Goal: Transaction & Acquisition: Purchase product/service

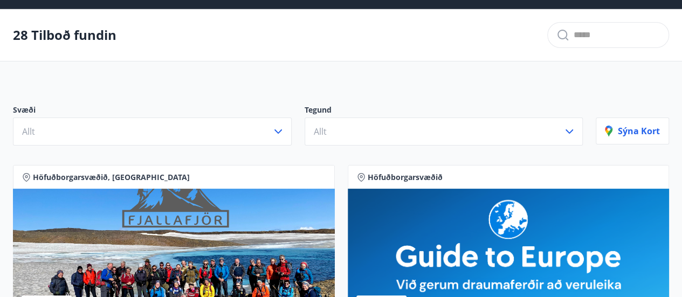
scroll to position [38, 0]
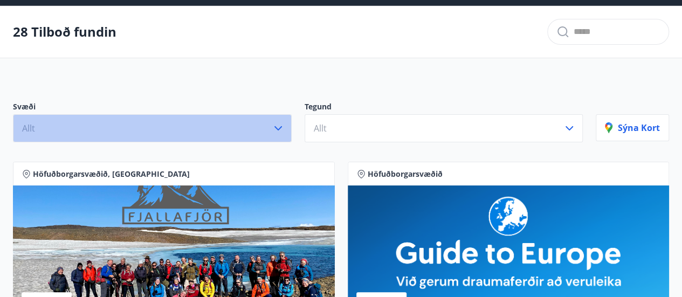
click at [276, 129] on icon "button" at bounding box center [278, 128] width 13 height 13
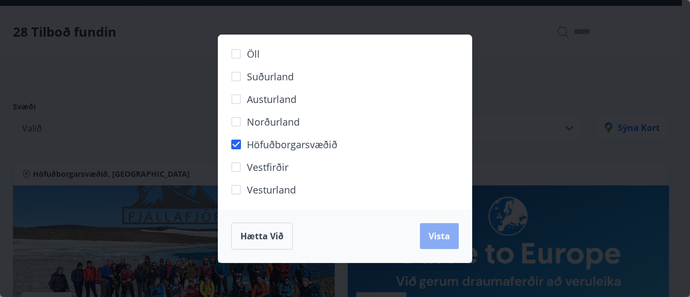
click at [437, 232] on span "Vista" at bounding box center [439, 236] width 22 height 12
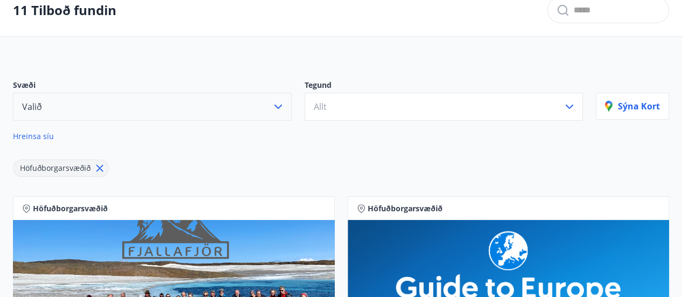
scroll to position [59, 0]
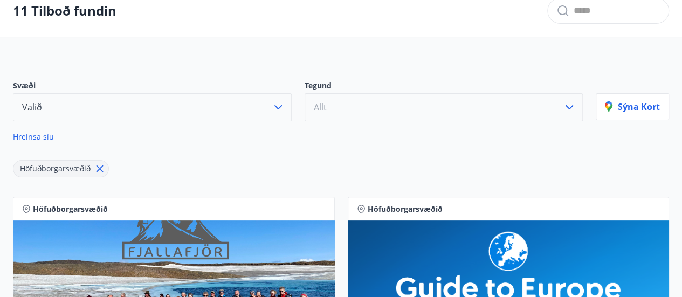
click at [473, 103] on button "Allt" at bounding box center [443, 107] width 279 height 28
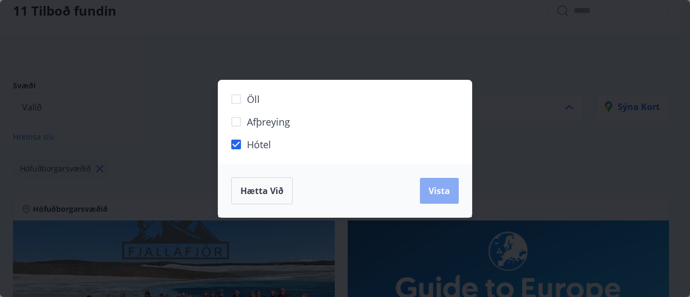
click at [432, 189] on span "Vista" at bounding box center [439, 191] width 22 height 12
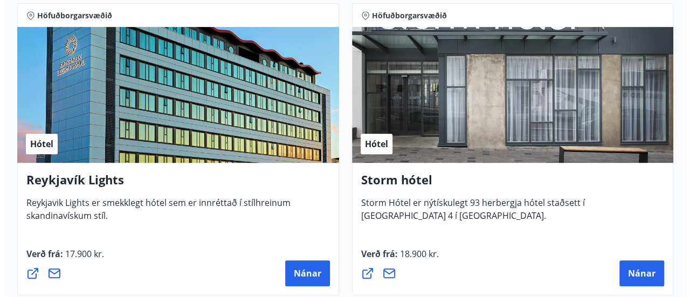
scroll to position [255, 0]
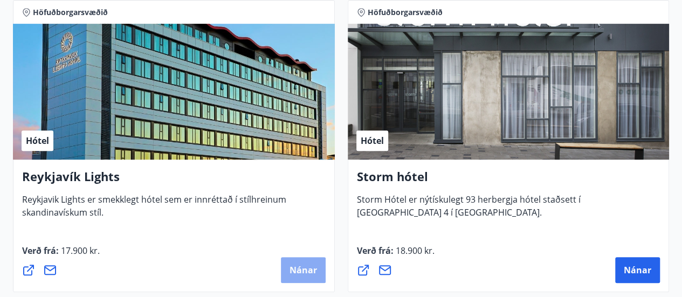
click at [302, 268] on span "Nánar" at bounding box center [302, 270] width 27 height 12
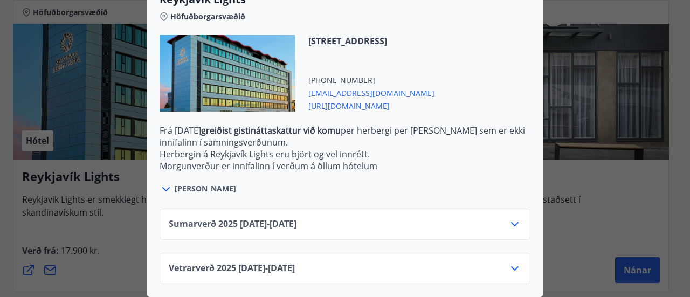
scroll to position [381, 0]
click at [509, 218] on icon at bounding box center [514, 224] width 13 height 13
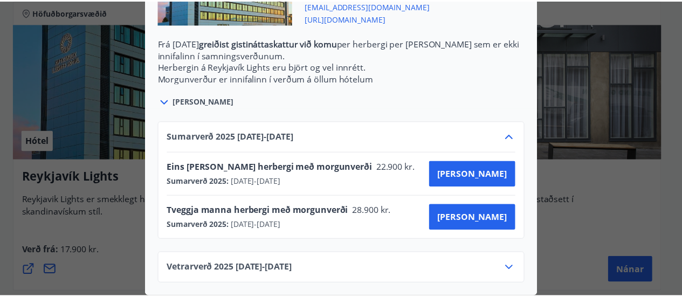
scroll to position [0, 0]
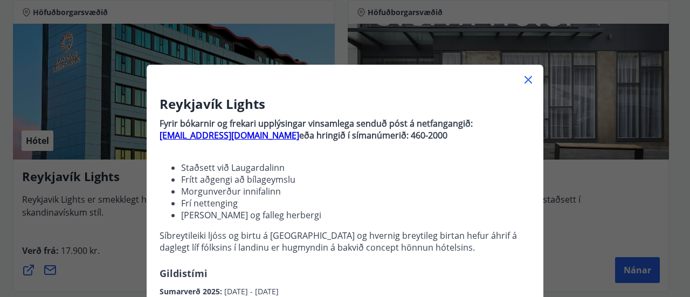
click at [583, 220] on div "Reykjavík Lights Fyrir bókarnir og frekari upplýsingar vinsamlega senduð póst á…" at bounding box center [345, 148] width 690 height 297
click at [524, 81] on icon at bounding box center [528, 80] width 8 height 8
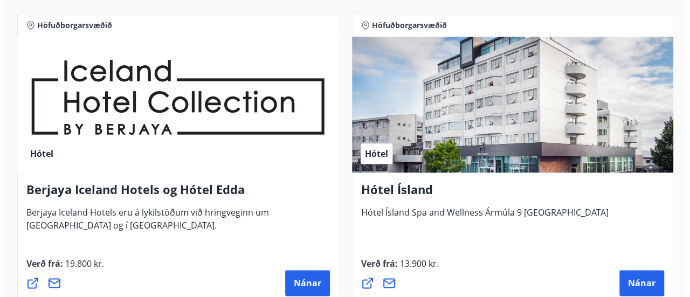
scroll to position [547, 0]
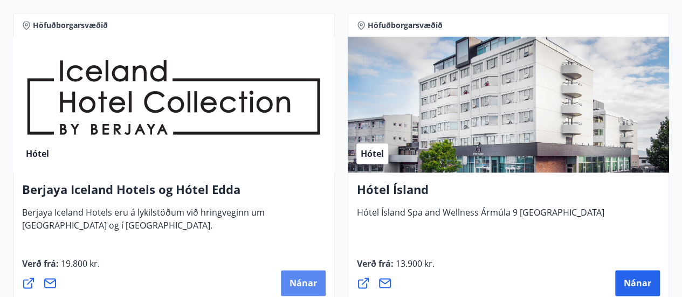
click at [297, 282] on span "Nánar" at bounding box center [302, 283] width 27 height 12
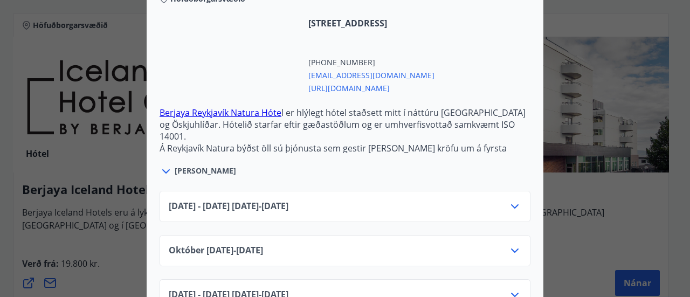
scroll to position [333, 0]
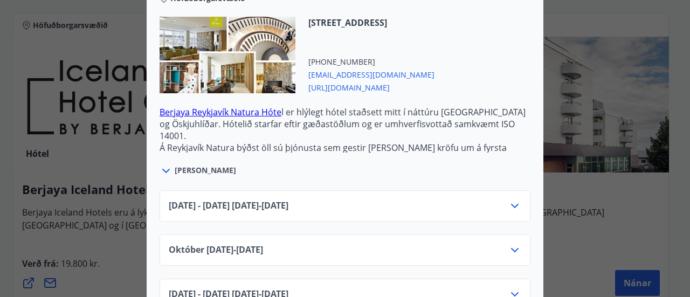
click at [509, 207] on icon at bounding box center [514, 205] width 13 height 13
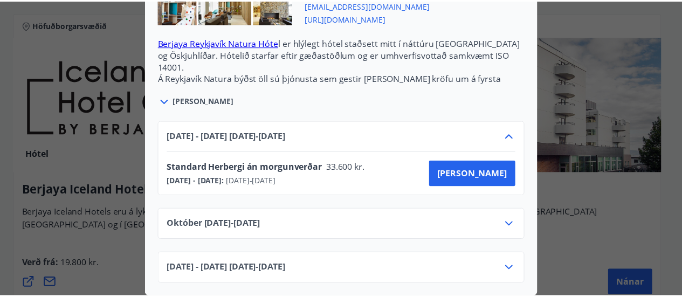
scroll to position [0, 0]
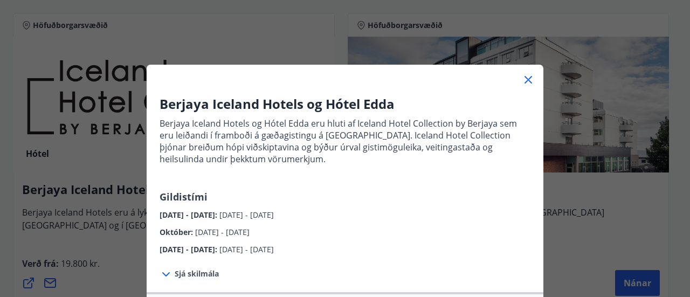
click at [604, 191] on div "Berjaya Iceland Hotels og Hótel Edda Berjaya Iceland Hotels og Hótel Edda eru h…" at bounding box center [345, 148] width 690 height 297
click at [527, 80] on icon at bounding box center [528, 80] width 2 height 2
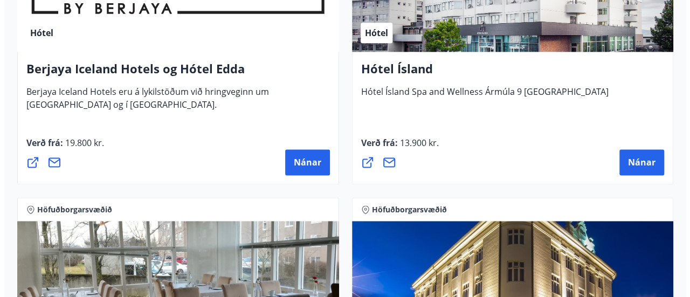
scroll to position [673, 0]
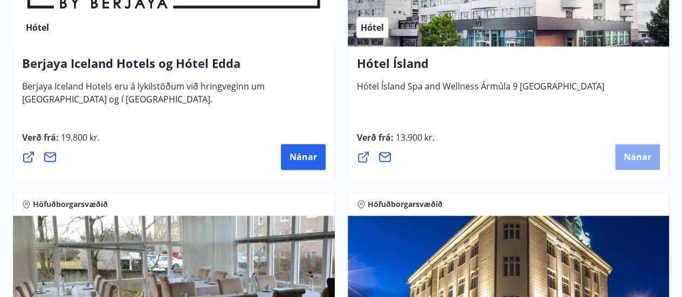
click at [631, 156] on span "Nánar" at bounding box center [636, 157] width 27 height 12
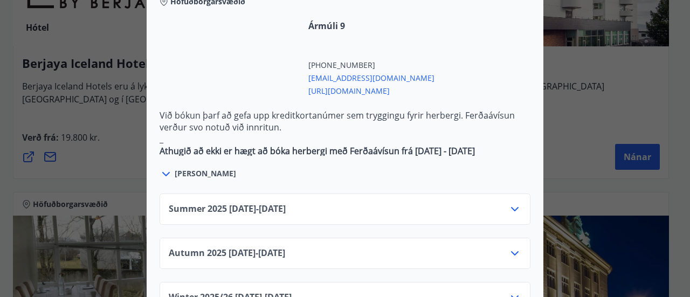
scroll to position [667, 0]
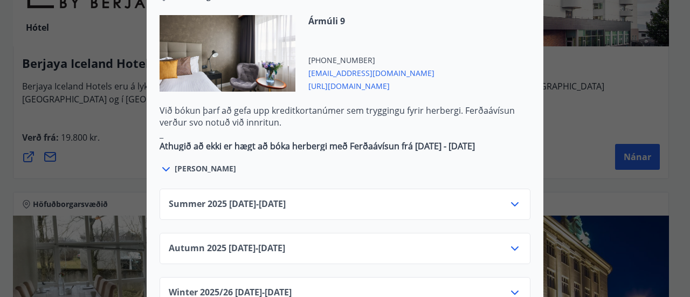
click at [514, 198] on icon at bounding box center [514, 204] width 13 height 13
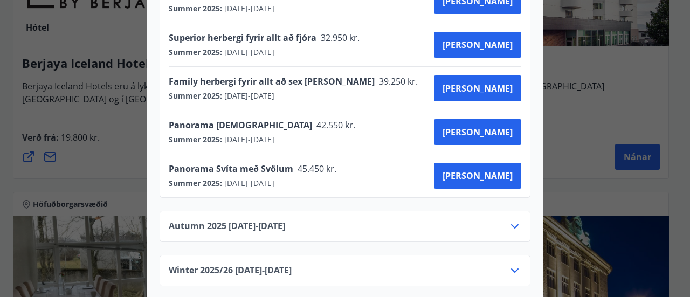
scroll to position [911, 0]
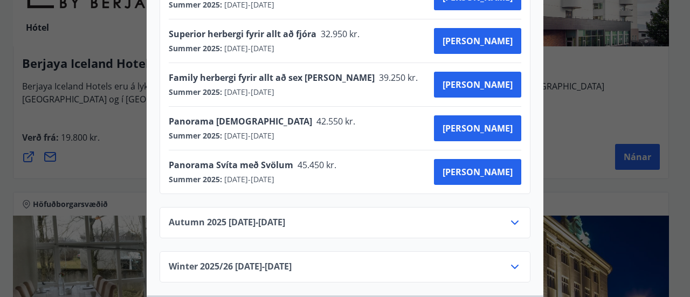
click at [512, 220] on icon at bounding box center [515, 222] width 8 height 4
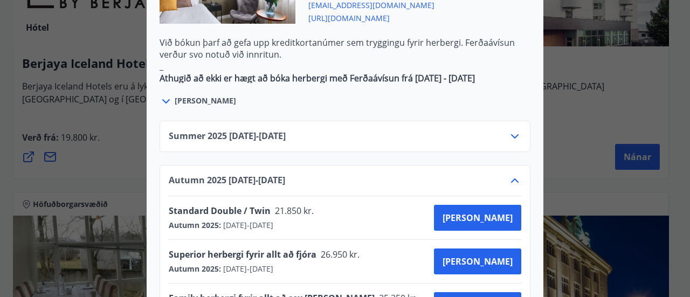
scroll to position [731, 0]
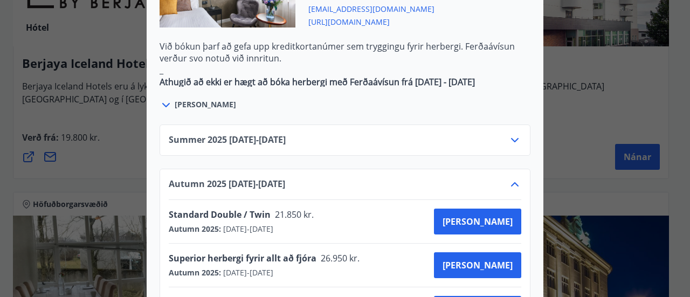
click at [509, 134] on icon at bounding box center [514, 140] width 13 height 13
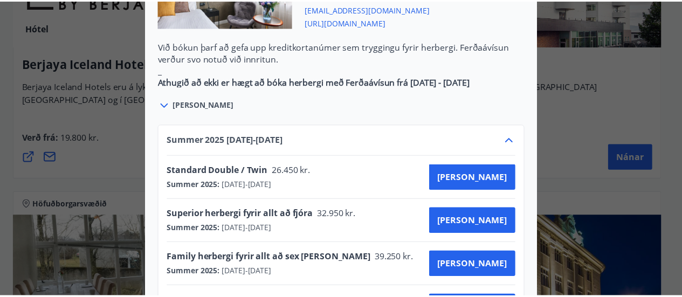
scroll to position [0, 0]
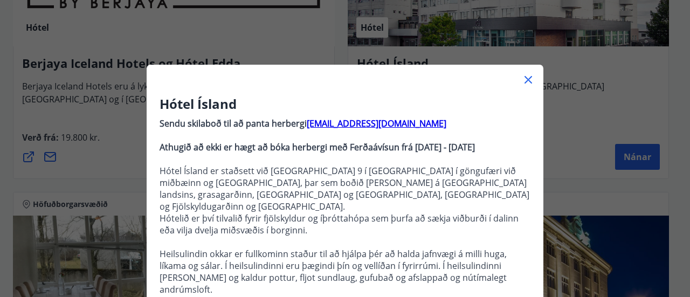
click at [664, 79] on div "Hótel Ísland Sendu skilaboð til að panta herbergi reception@hotelisland.is Athu…" at bounding box center [345, 148] width 690 height 297
click at [523, 77] on icon at bounding box center [528, 79] width 13 height 13
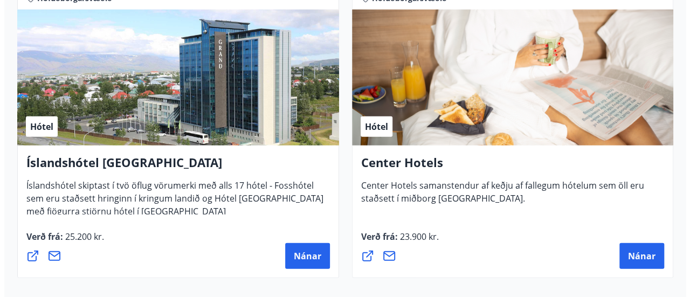
scroll to position [1184, 0]
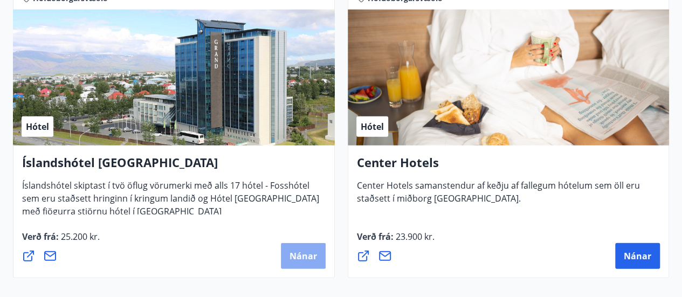
click at [305, 246] on button "Nánar" at bounding box center [303, 256] width 45 height 26
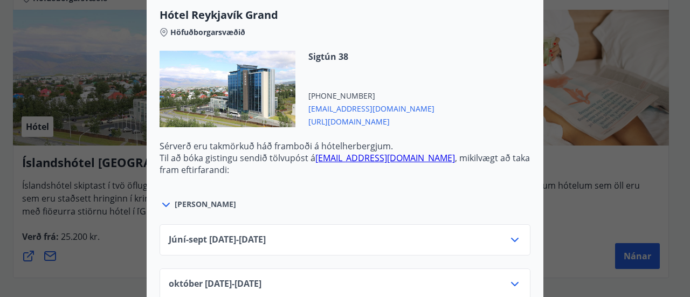
scroll to position [401, 0]
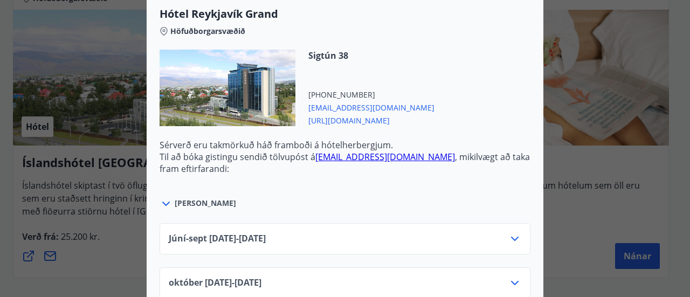
click at [508, 232] on icon at bounding box center [514, 238] width 13 height 13
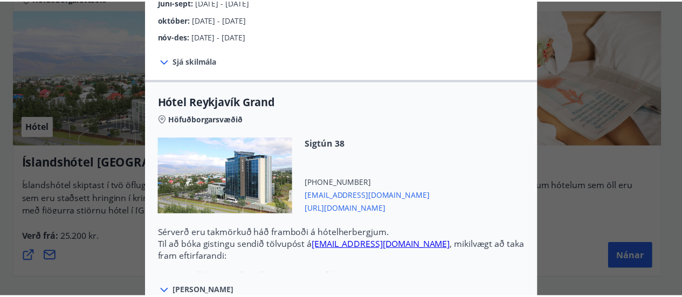
scroll to position [0, 0]
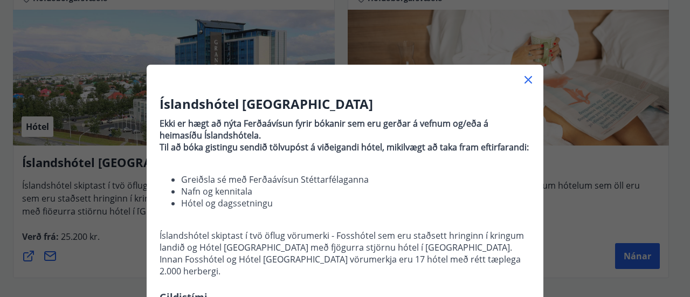
click at [545, 234] on div "Íslandshótel Reykjavík Ekki er hægt að nýta Ferðaávísun fyrir bókanir sem eru g…" at bounding box center [345, 148] width 690 height 297
click at [526, 79] on icon at bounding box center [528, 79] width 13 height 13
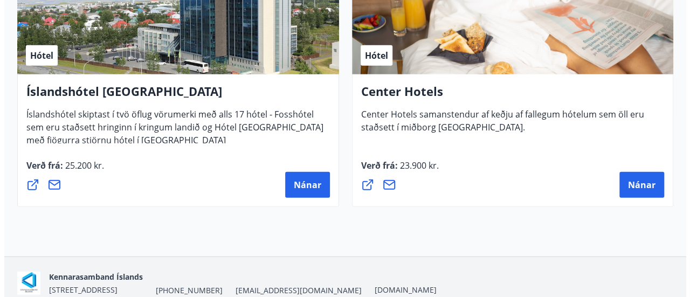
scroll to position [1265, 0]
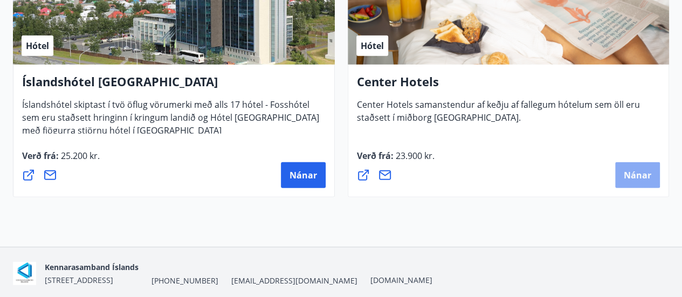
click at [639, 179] on span "Nánar" at bounding box center [636, 175] width 27 height 12
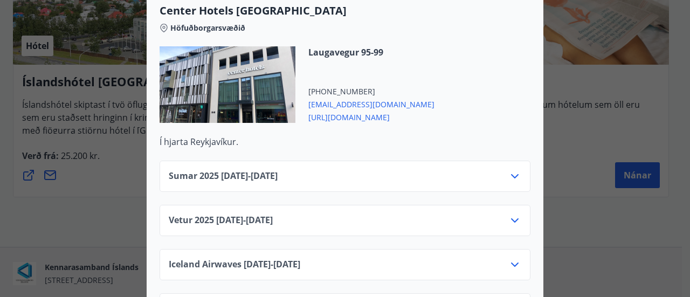
scroll to position [405, 0]
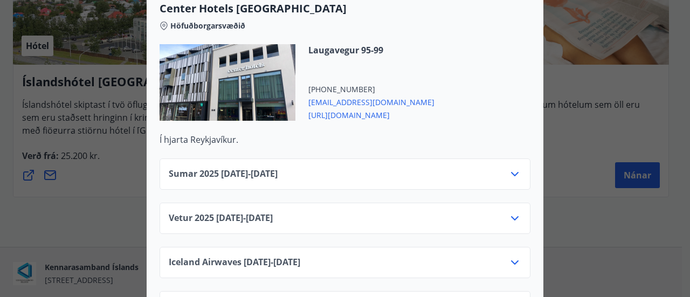
click at [500, 168] on div "Sumar 2025 01.06.25 - 30.09.25" at bounding box center [345, 179] width 352 height 22
click at [510, 168] on icon at bounding box center [514, 174] width 13 height 13
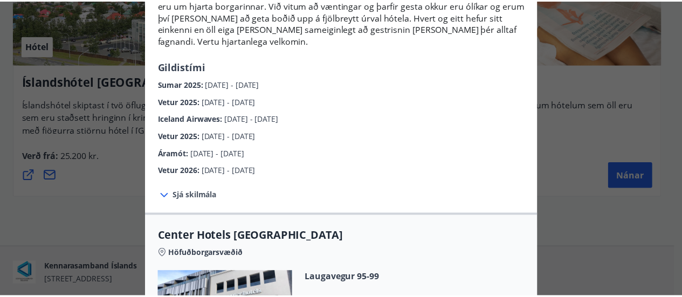
scroll to position [0, 0]
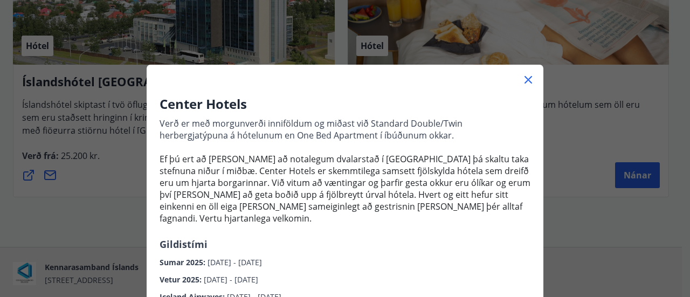
click at [571, 164] on div "Center Hotels Verð er með morgunverði inniföldum og miðast við Standard Double/…" at bounding box center [345, 148] width 690 height 297
click at [522, 76] on icon at bounding box center [528, 79] width 13 height 13
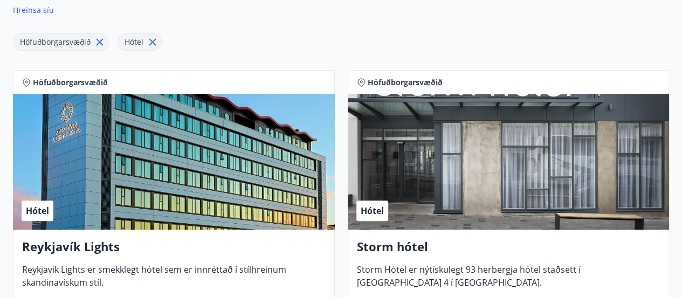
scroll to position [199, 0]
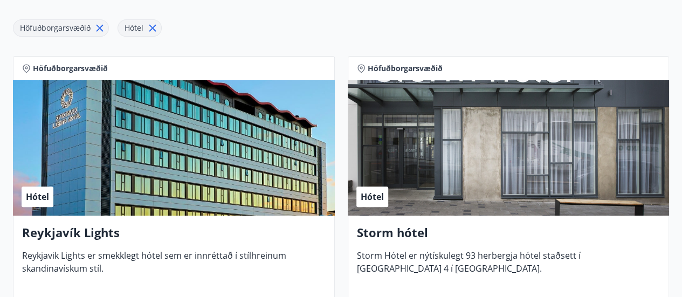
click at [171, 177] on div "Hótel" at bounding box center [174, 148] width 322 height 136
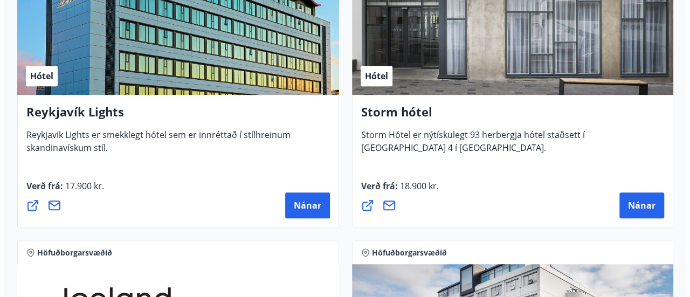
scroll to position [321, 0]
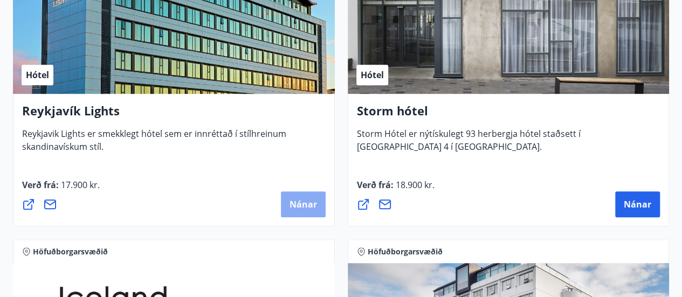
click at [299, 206] on span "Nánar" at bounding box center [302, 204] width 27 height 12
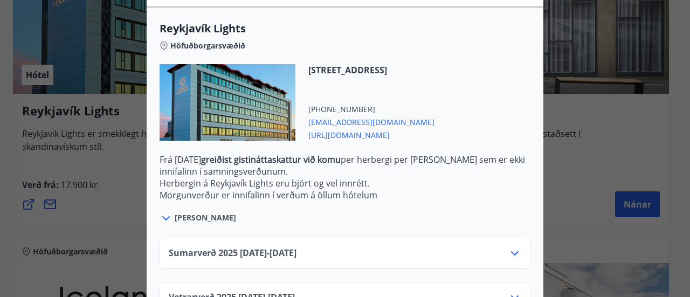
scroll to position [346, 0]
click at [511, 253] on icon at bounding box center [515, 253] width 8 height 4
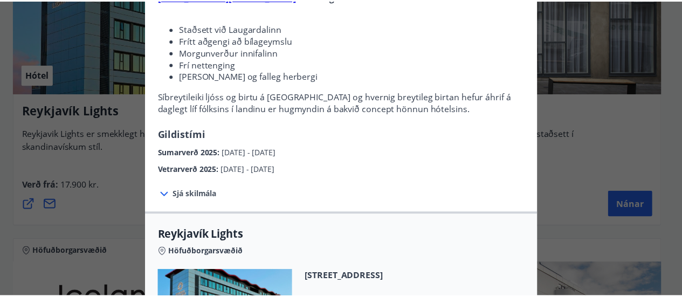
scroll to position [142, 0]
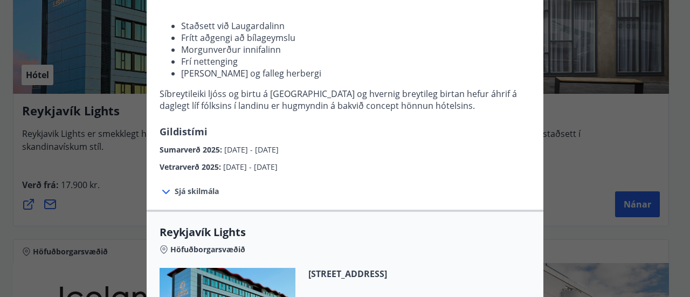
click at [656, 101] on div "Reykjavík Lights Fyrir bókarnir og frekari upplýsingar vinsamlega senduð póst á…" at bounding box center [345, 6] width 690 height 297
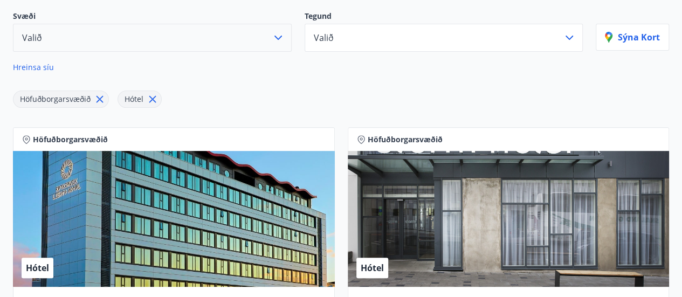
scroll to position [0, 0]
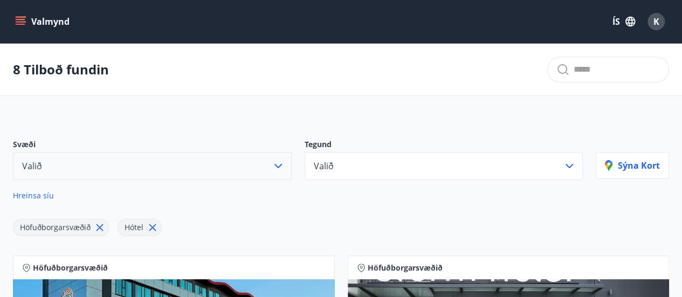
click at [21, 18] on icon "menu" at bounding box center [20, 21] width 11 height 11
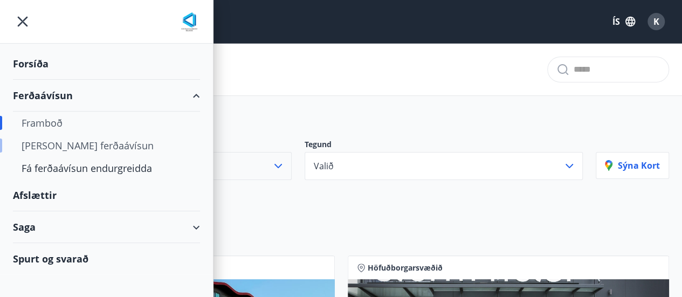
click at [60, 142] on div "[PERSON_NAME] ferðaávísun" at bounding box center [107, 145] width 170 height 23
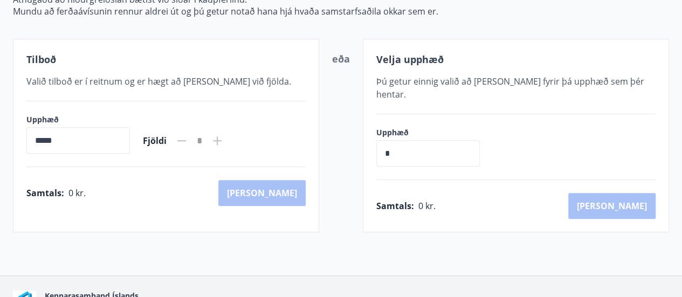
scroll to position [182, 0]
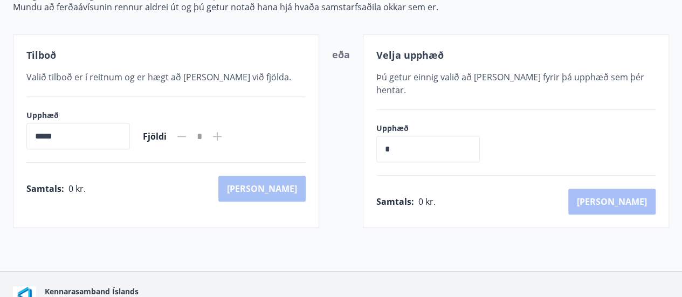
click at [68, 134] on input "*****" at bounding box center [77, 136] width 103 height 26
click at [395, 136] on input "*" at bounding box center [427, 149] width 103 height 26
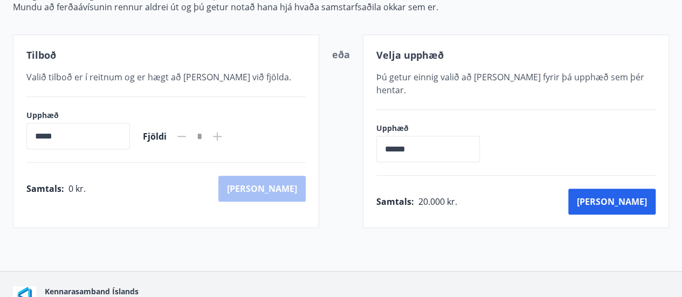
click at [482, 170] on div "Velja upphæð Þú getur einnig valið að kaupa fyrir þá upphæð sem þér hentar. Upp…" at bounding box center [516, 130] width 306 height 193
click at [73, 138] on input "*****" at bounding box center [77, 136] width 103 height 26
click at [42, 138] on input "*****" at bounding box center [77, 136] width 103 height 26
click at [421, 136] on input "******" at bounding box center [427, 149] width 103 height 26
type input "*"
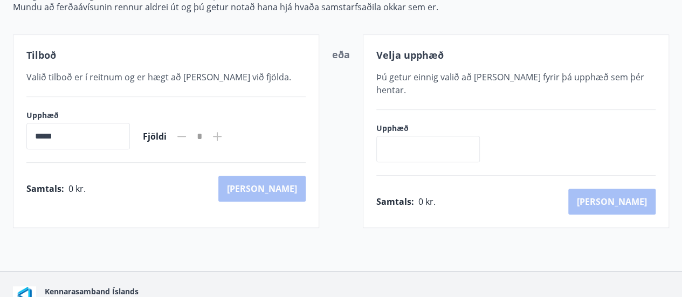
click at [75, 131] on input "*****" at bounding box center [77, 136] width 103 height 26
click at [37, 136] on input "*****" at bounding box center [77, 136] width 103 height 26
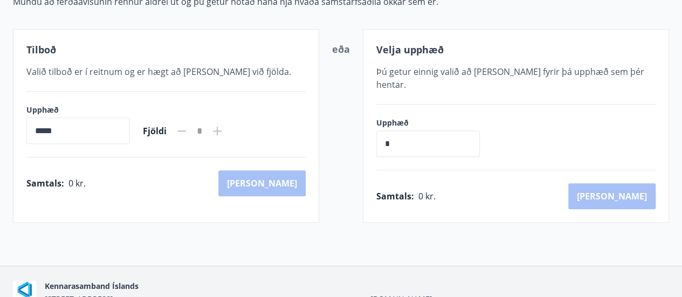
click at [56, 43] on div "Tilboð" at bounding box center [165, 50] width 279 height 14
click at [71, 50] on div "Tilboð" at bounding box center [165, 50] width 279 height 14
click at [60, 130] on input "*****" at bounding box center [77, 130] width 103 height 26
click at [393, 130] on input "*" at bounding box center [427, 143] width 103 height 26
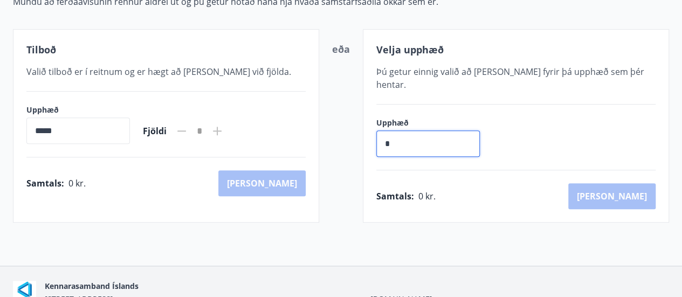
click at [47, 131] on input "*****" at bounding box center [77, 130] width 103 height 26
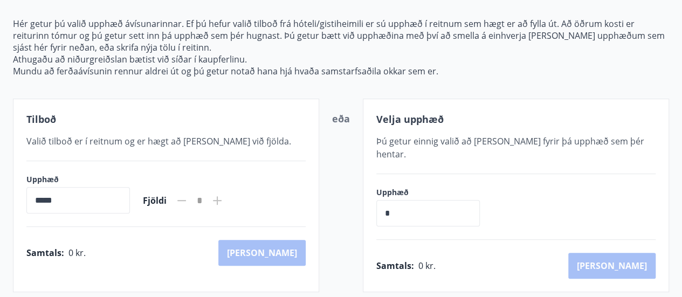
scroll to position [116, 0]
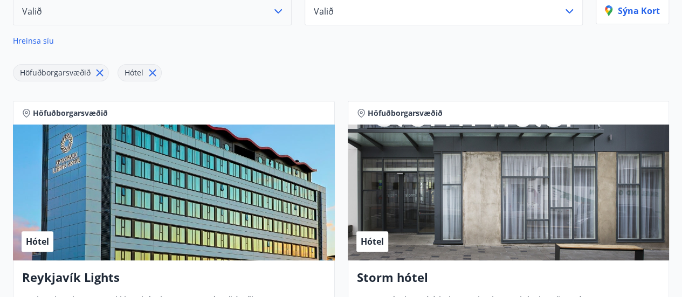
scroll to position [155, 0]
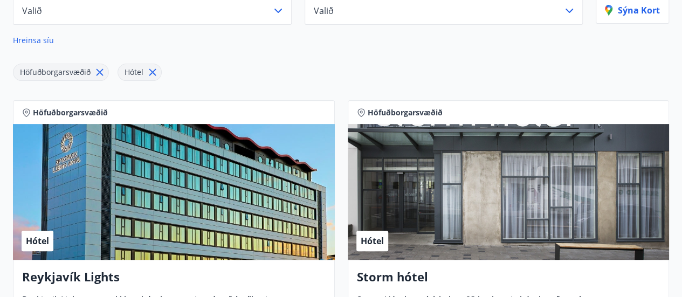
click at [221, 189] on div "Hótel" at bounding box center [174, 192] width 322 height 136
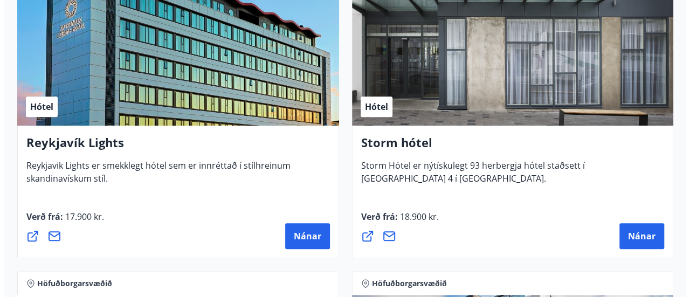
scroll to position [294, 0]
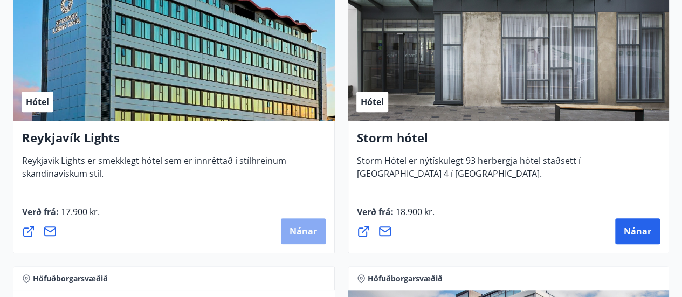
click at [309, 229] on span "Nánar" at bounding box center [302, 231] width 27 height 12
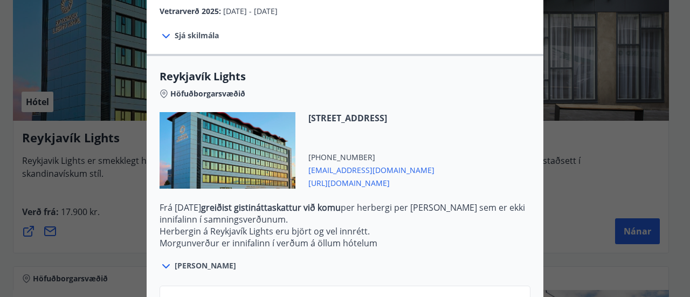
scroll to position [381, 0]
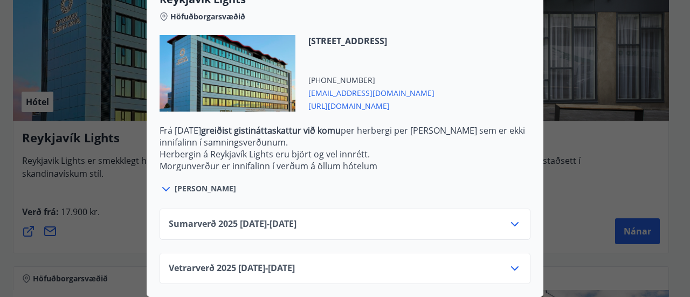
click at [377, 209] on div "Sumarverð [PHONE_NUMBER][DATE] - [DATE]" at bounding box center [344, 224] width 371 height 31
click at [511, 222] on icon at bounding box center [515, 224] width 8 height 4
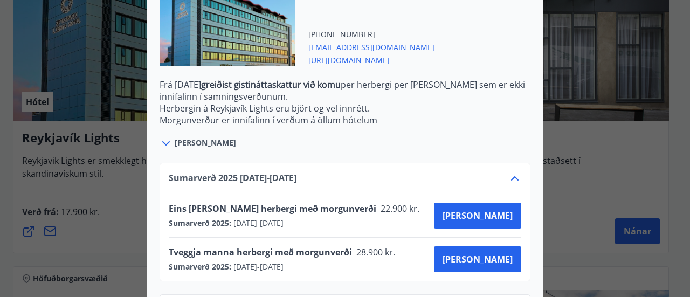
scroll to position [421, 0]
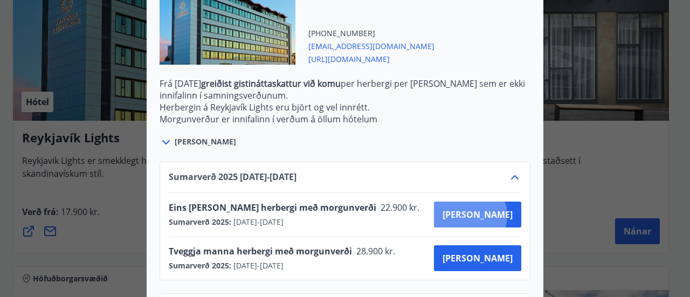
click at [508, 215] on span "[PERSON_NAME]" at bounding box center [477, 215] width 70 height 12
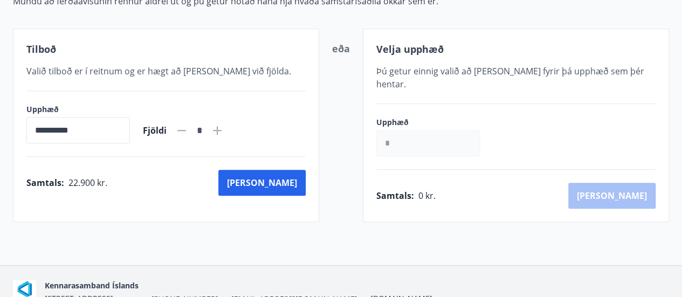
scroll to position [172, 0]
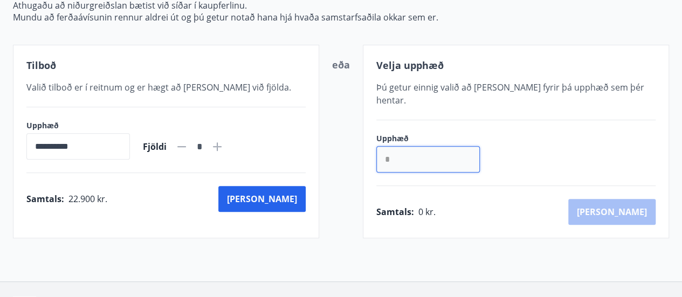
click at [395, 151] on input "*" at bounding box center [427, 159] width 103 height 26
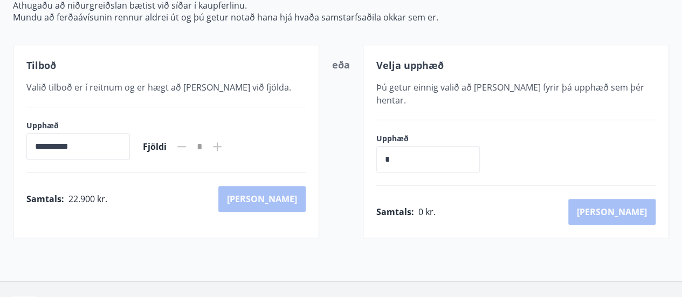
click at [110, 144] on input "**********" at bounding box center [77, 146] width 103 height 26
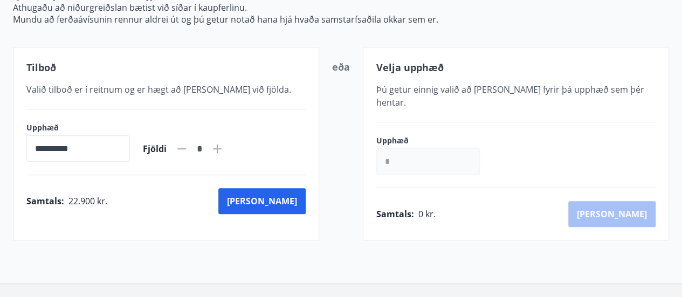
scroll to position [171, 0]
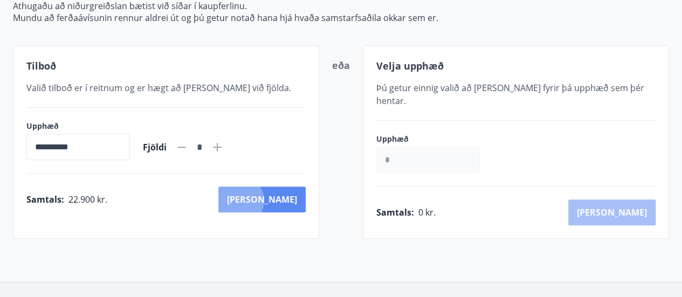
click at [287, 199] on button "[PERSON_NAME]" at bounding box center [261, 199] width 87 height 26
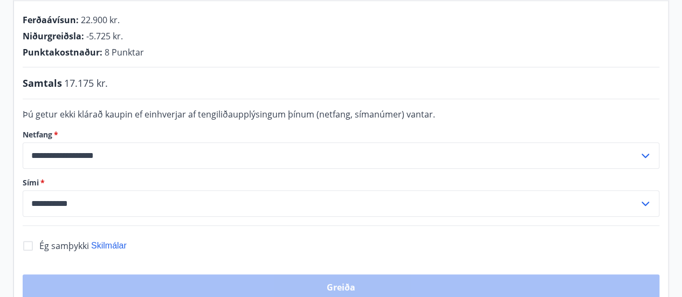
scroll to position [237, 0]
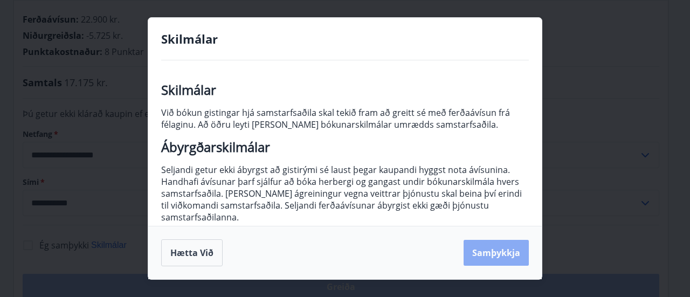
click at [496, 253] on button "Samþykkja" at bounding box center [495, 253] width 65 height 26
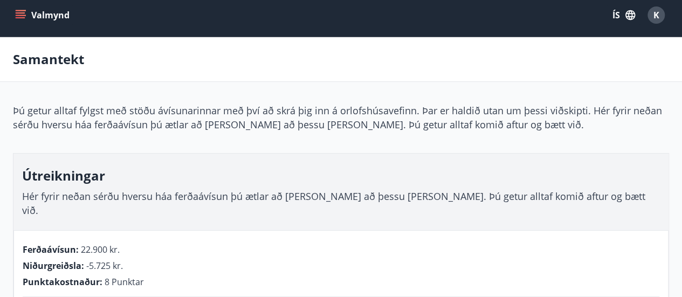
scroll to position [0, 0]
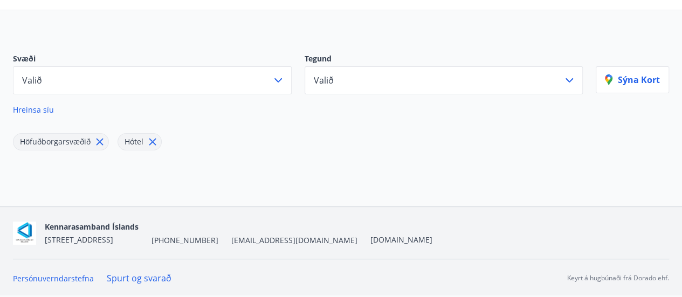
scroll to position [84, 0]
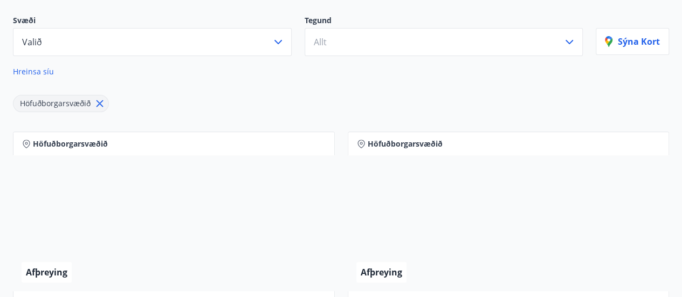
scroll to position [121, 0]
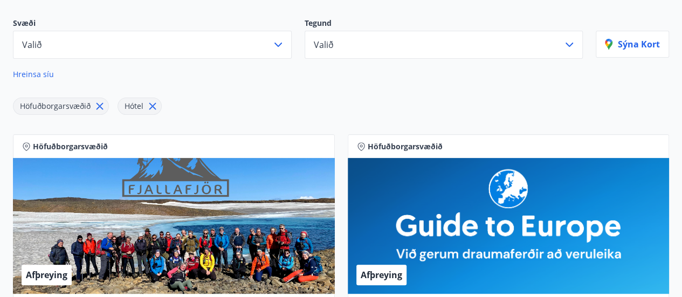
scroll to position [231, 0]
